Goal: Use online tool/utility: Utilize a website feature to perform a specific function

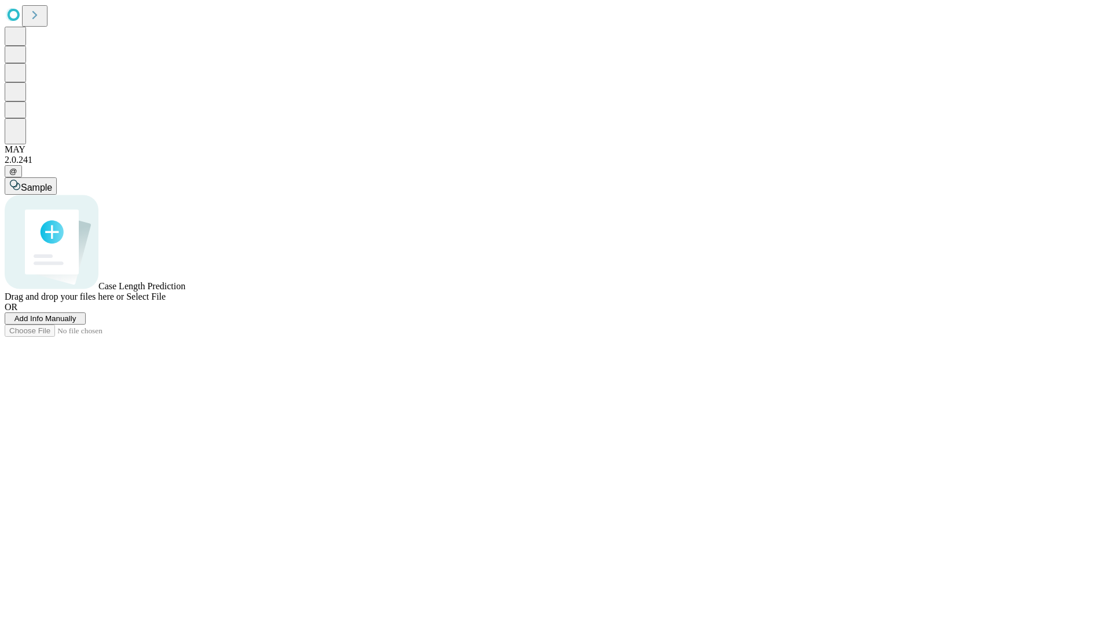
click at [76, 323] on span "Add Info Manually" at bounding box center [45, 318] width 62 height 9
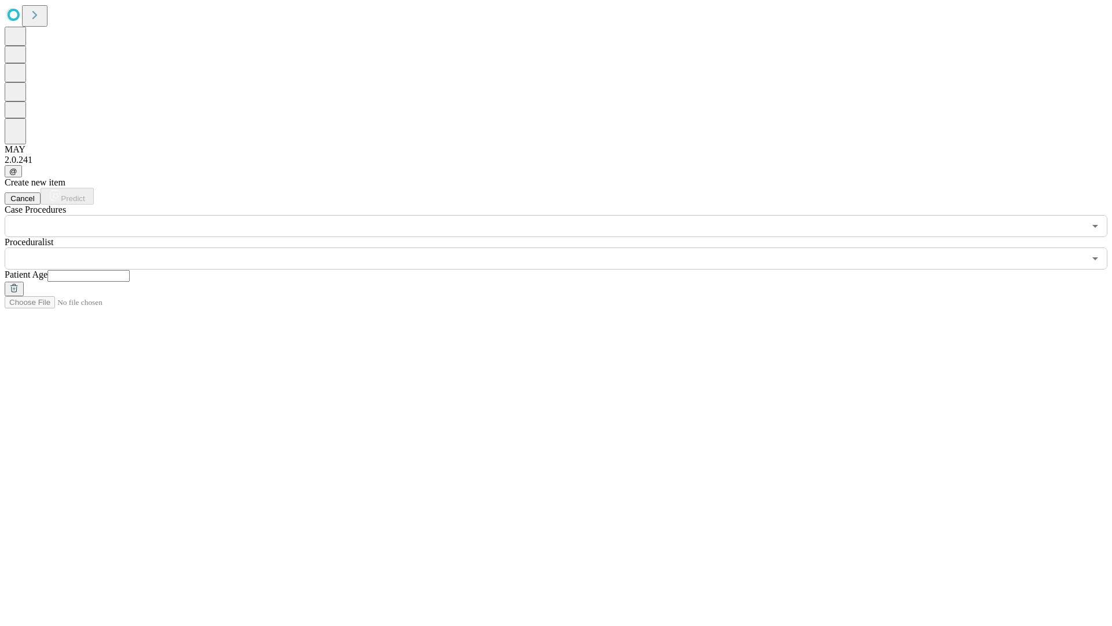
click at [130, 270] on input "text" at bounding box center [88, 276] width 82 height 12
type input "**"
click at [564, 247] on input "text" at bounding box center [545, 258] width 1080 height 22
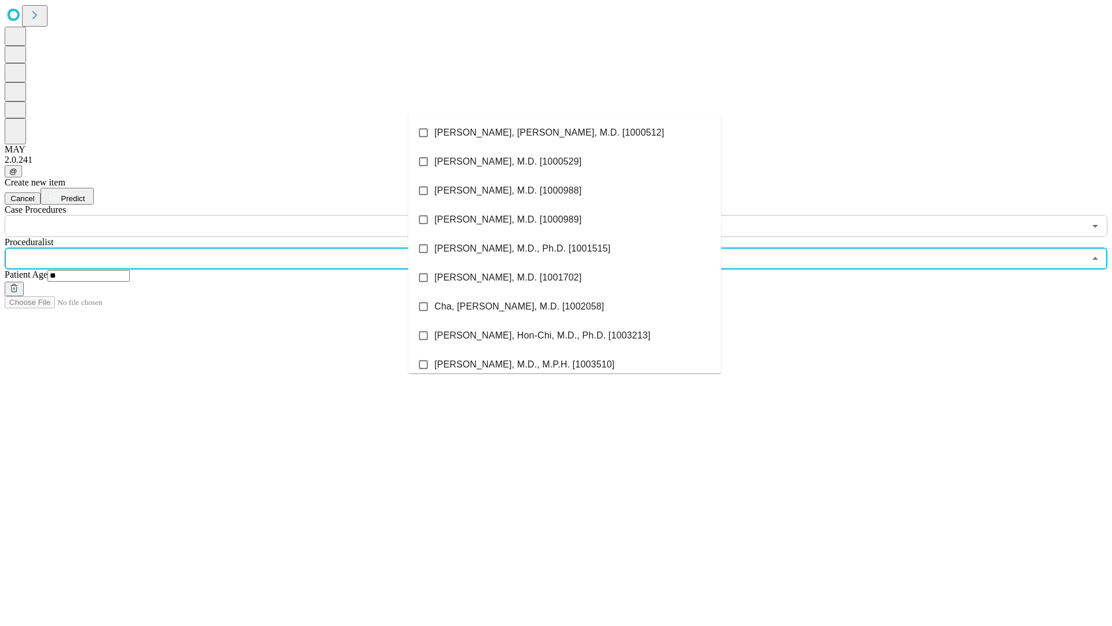
click at [565, 133] on li "[PERSON_NAME], [PERSON_NAME], M.D. [1000512]" at bounding box center [564, 132] width 313 height 29
click at [243, 215] on input "text" at bounding box center [545, 226] width 1080 height 22
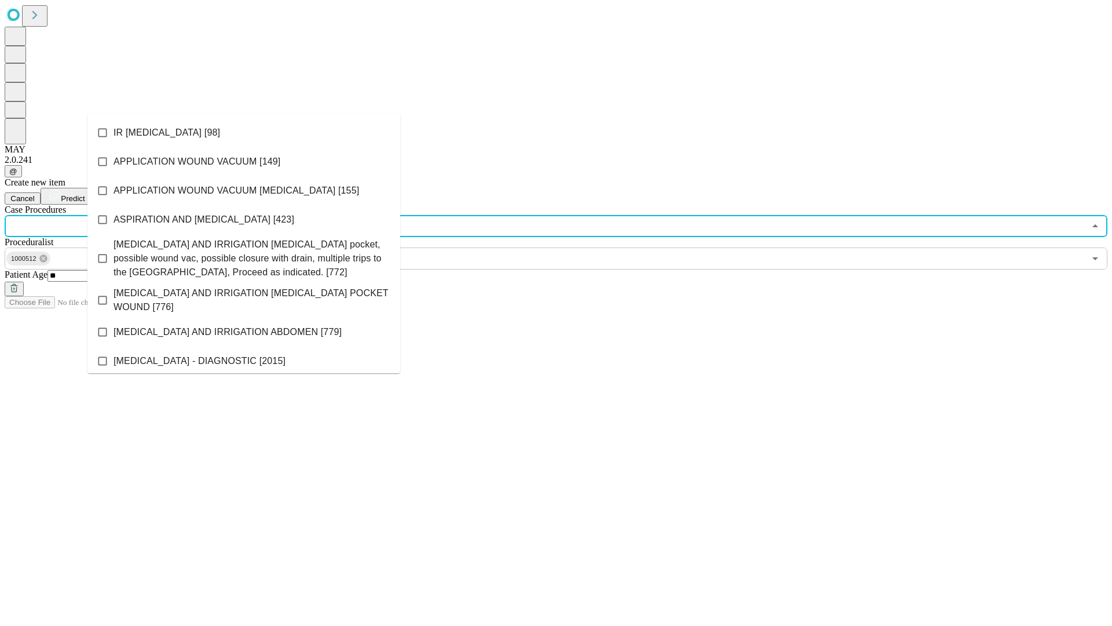
click at [244, 133] on li "IR [MEDICAL_DATA] [98]" at bounding box center [243, 132] width 313 height 29
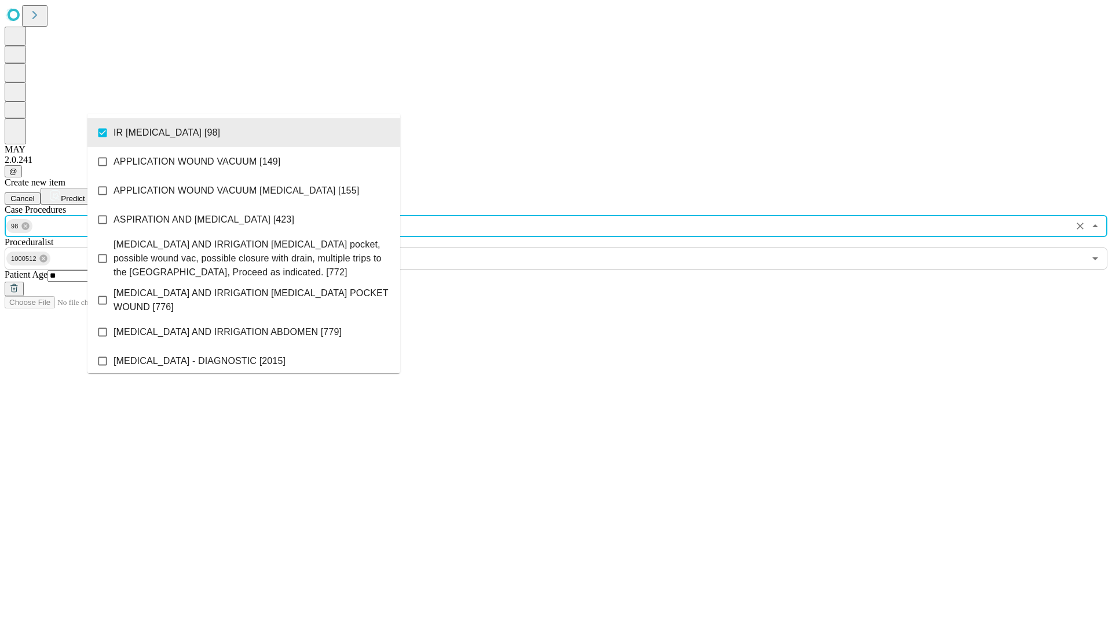
click at [85, 194] on span "Predict" at bounding box center [73, 198] width 24 height 9
